Goal: Task Accomplishment & Management: Use online tool/utility

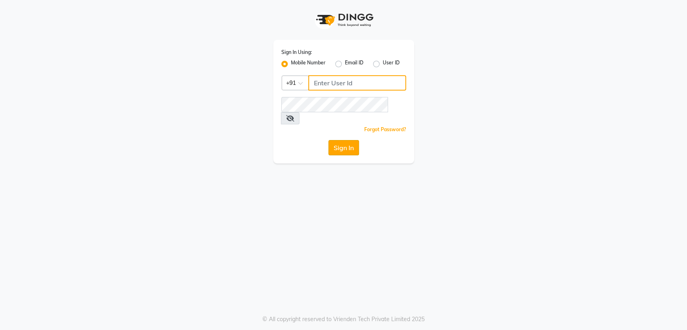
type input "8356041702"
click at [348, 140] on button "Sign In" at bounding box center [343, 147] width 31 height 15
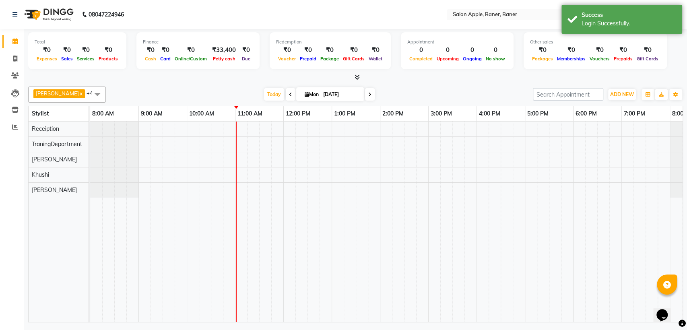
click at [236, 165] on div at bounding box center [236, 222] width 0 height 200
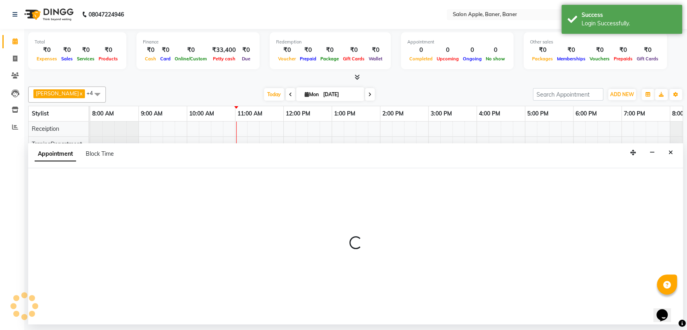
select select "84037"
select select "660"
select select "tentative"
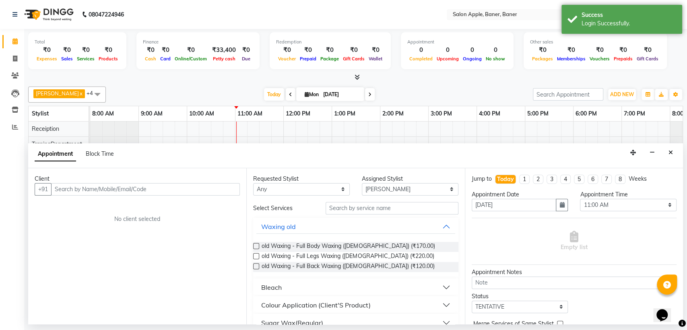
click at [180, 190] on input "text" at bounding box center [145, 189] width 189 height 12
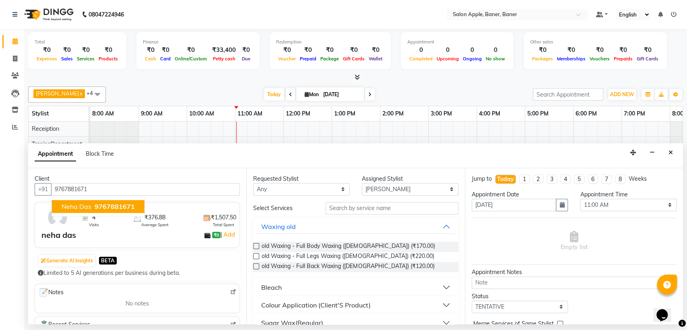
type input "9767881671"
click at [391, 209] on input "text" at bounding box center [392, 208] width 133 height 12
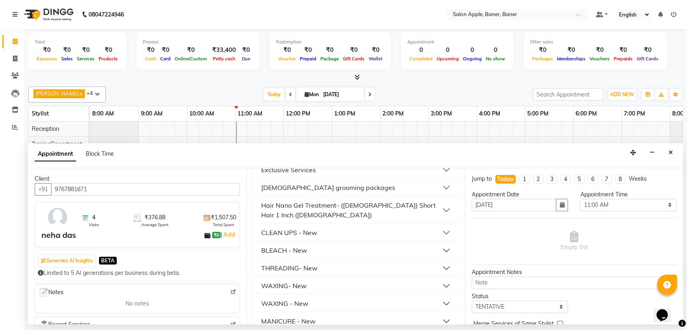
scroll to position [313, 0]
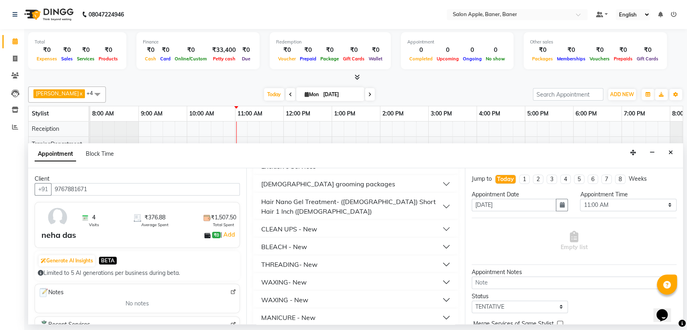
type input "50"
click at [272, 260] on div "THREADING- New" at bounding box center [289, 265] width 56 height 10
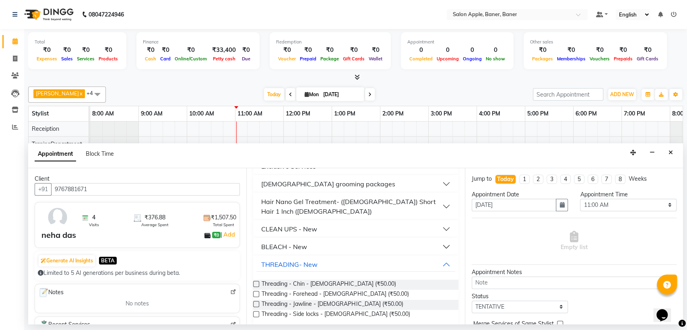
click at [256, 281] on label at bounding box center [256, 284] width 6 height 6
click at [256, 282] on input "checkbox" at bounding box center [255, 284] width 5 height 5
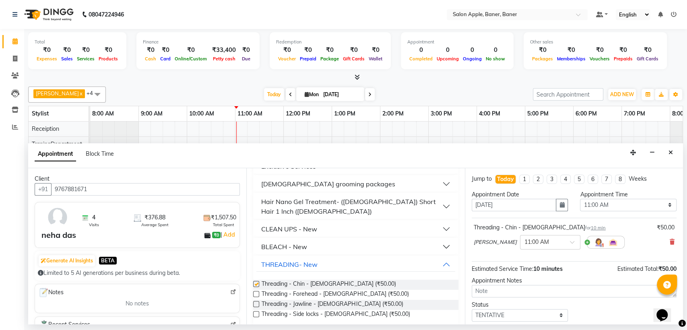
checkbox input "false"
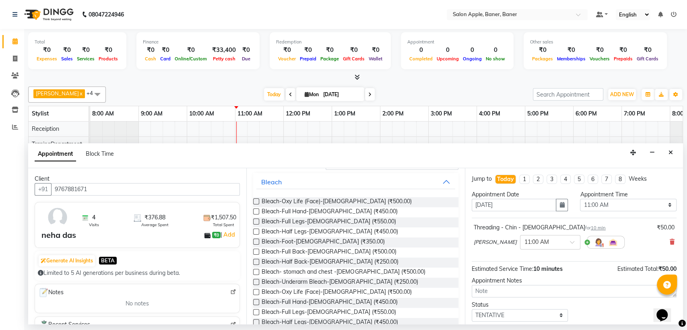
scroll to position [0, 0]
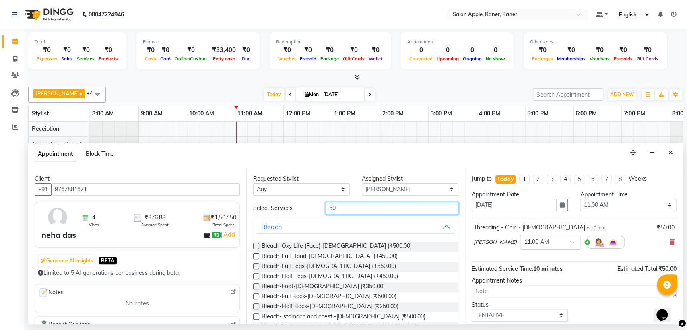
click at [374, 211] on input "50" at bounding box center [392, 208] width 133 height 12
type input "5"
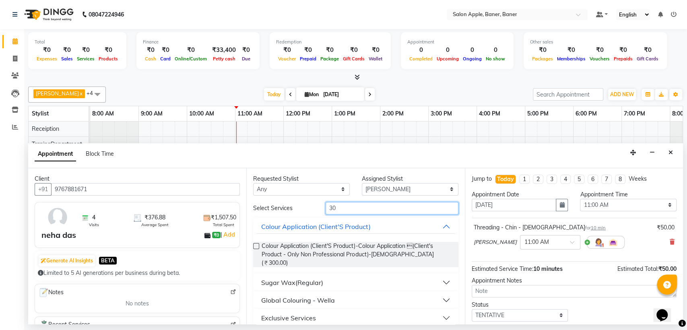
scroll to position [89, 0]
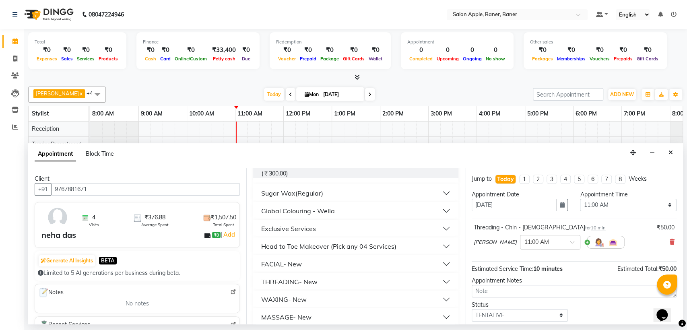
type input "30"
click at [278, 277] on div "THREADING- New" at bounding box center [289, 282] width 56 height 10
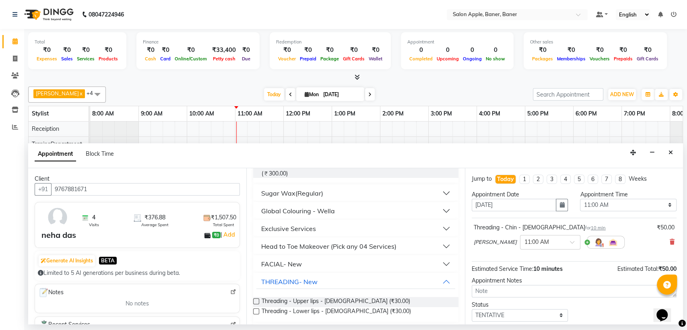
click at [255, 298] on label at bounding box center [256, 301] width 6 height 6
click at [255, 299] on input "checkbox" at bounding box center [255, 301] width 5 height 5
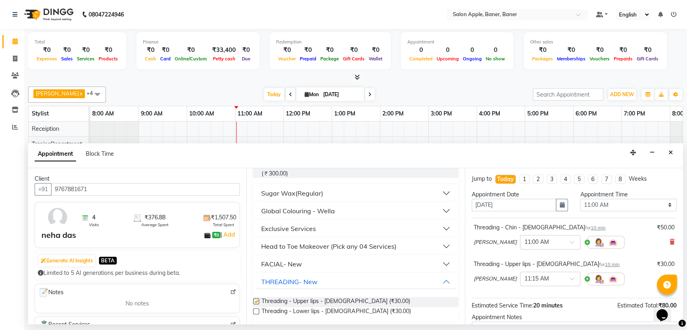
checkbox input "false"
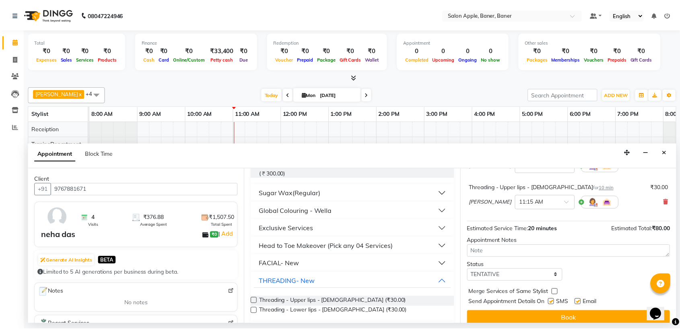
scroll to position [84, 0]
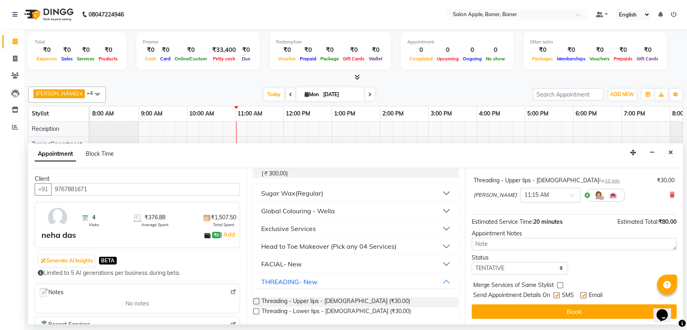
click at [557, 295] on label at bounding box center [556, 295] width 6 height 6
click at [557, 295] on input "checkbox" at bounding box center [555, 295] width 5 height 5
checkbox input "false"
click at [582, 295] on label at bounding box center [583, 295] width 6 height 6
click at [582, 295] on input "checkbox" at bounding box center [582, 295] width 5 height 5
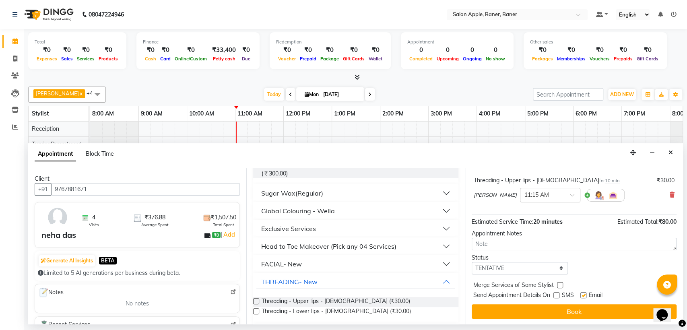
checkbox input "false"
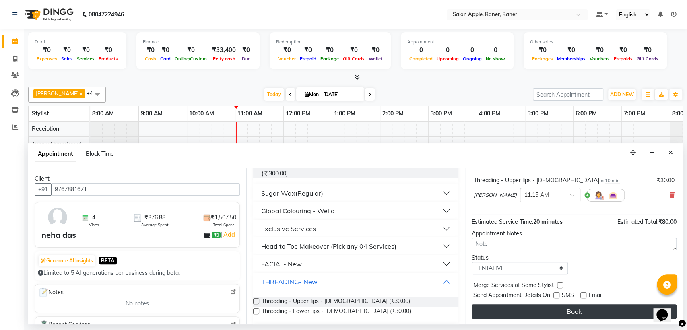
click at [583, 309] on button "Book" at bounding box center [574, 311] width 205 height 14
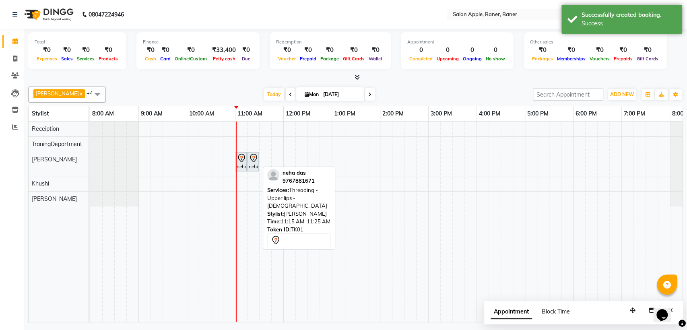
click at [255, 168] on div "neha das, TK01, 11:15 AM-11:25 AM, Threading - Upper lips - [DEMOGRAPHIC_DATA]" at bounding box center [253, 161] width 10 height 17
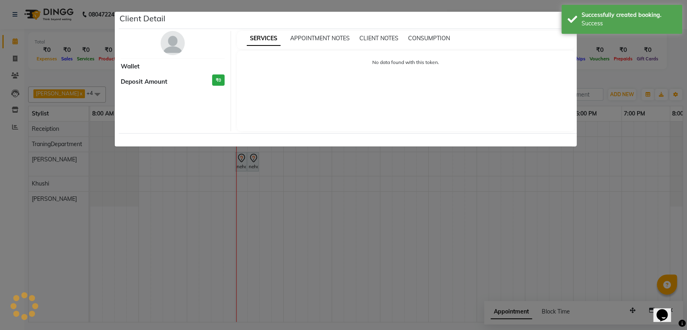
select select "7"
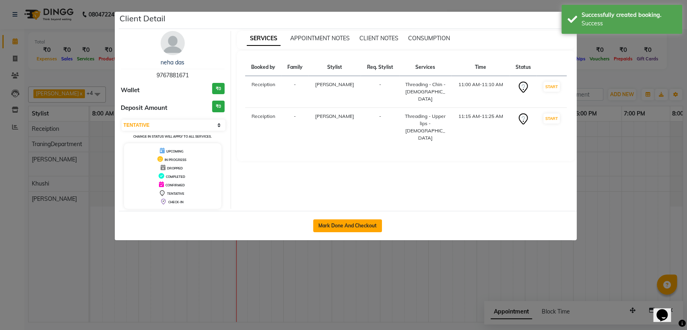
click at [322, 220] on button "Mark Done And Checkout" at bounding box center [347, 225] width 69 height 13
select select "771"
select select "service"
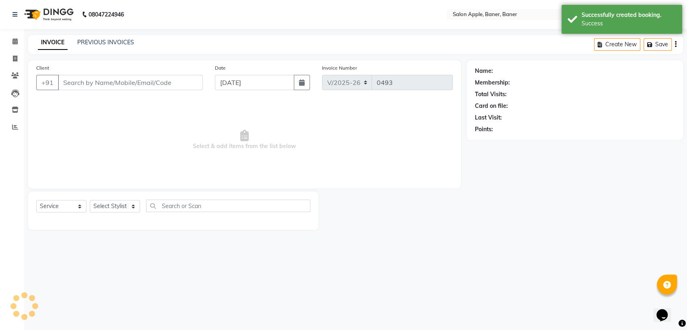
type input "9767881671"
select select "84037"
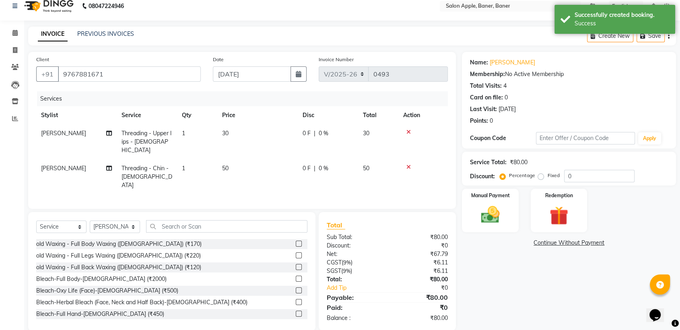
scroll to position [11, 0]
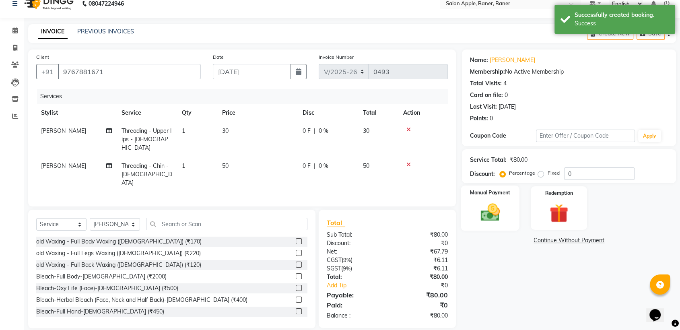
click at [498, 201] on img at bounding box center [490, 212] width 31 height 23
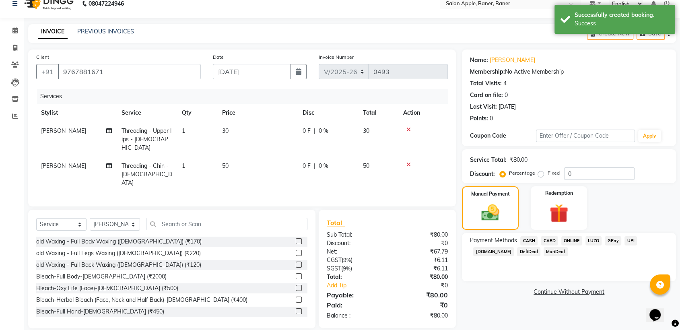
click at [571, 238] on span "ONLINE" at bounding box center [572, 240] width 21 height 9
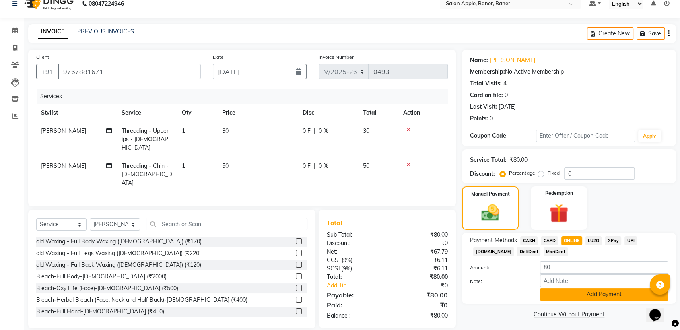
click at [580, 295] on button "Add Payment" at bounding box center [604, 294] width 128 height 12
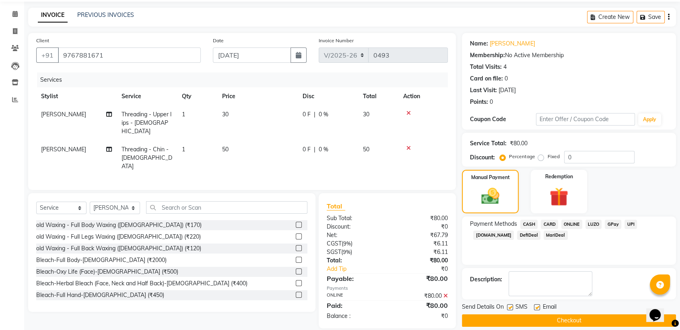
scroll to position [36, 0]
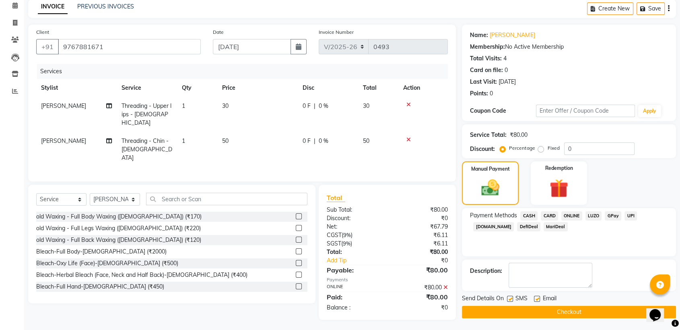
click at [508, 297] on label at bounding box center [510, 299] width 6 height 6
click at [508, 297] on input "checkbox" at bounding box center [509, 299] width 5 height 5
checkbox input "false"
click at [535, 298] on label at bounding box center [537, 299] width 6 height 6
click at [535, 298] on input "checkbox" at bounding box center [536, 299] width 5 height 5
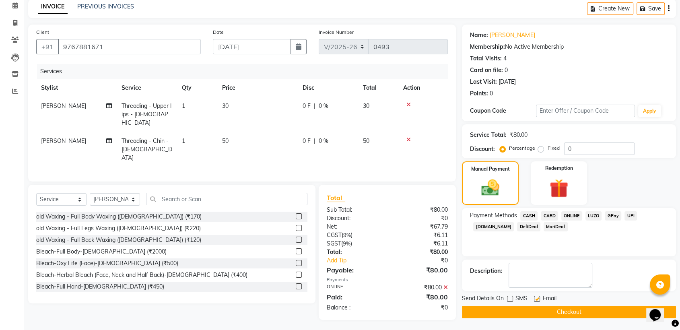
checkbox input "false"
click at [538, 311] on button "Checkout" at bounding box center [569, 312] width 214 height 12
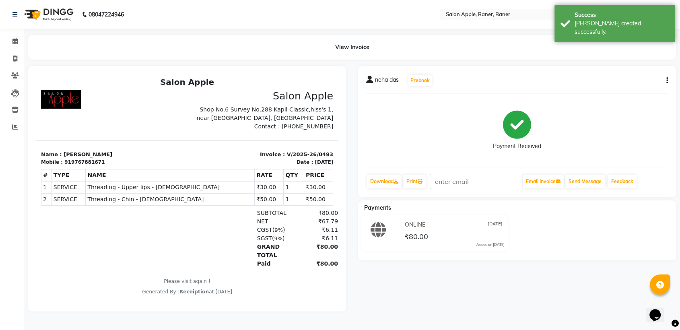
select select "771"
select select "service"
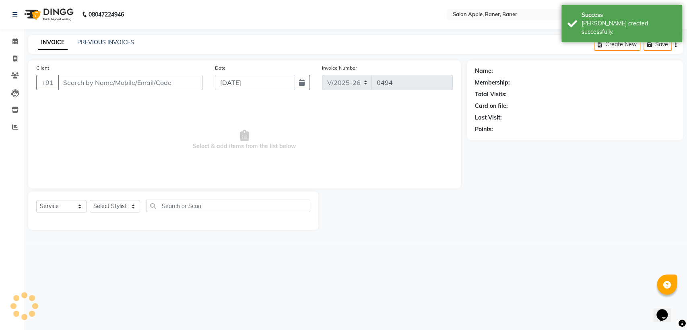
type input "9767881671"
select select "84037"
